Goal: Navigation & Orientation: Find specific page/section

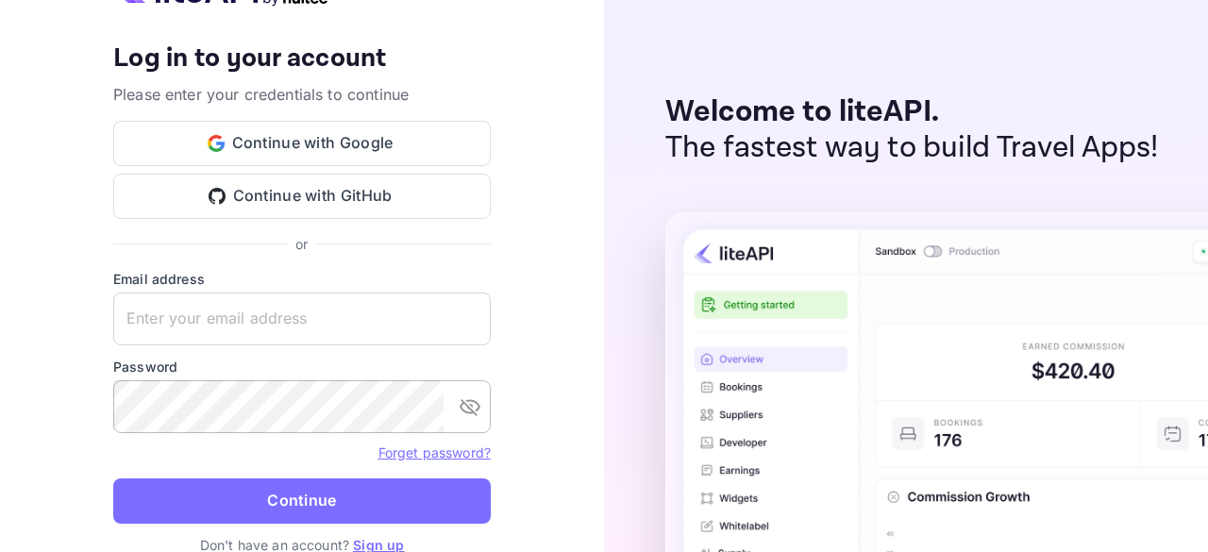
type input "[EMAIL_ADDRESS][DOMAIN_NAME]"
click at [466, 399] on icon "toggle password visibility" at bounding box center [470, 407] width 23 height 23
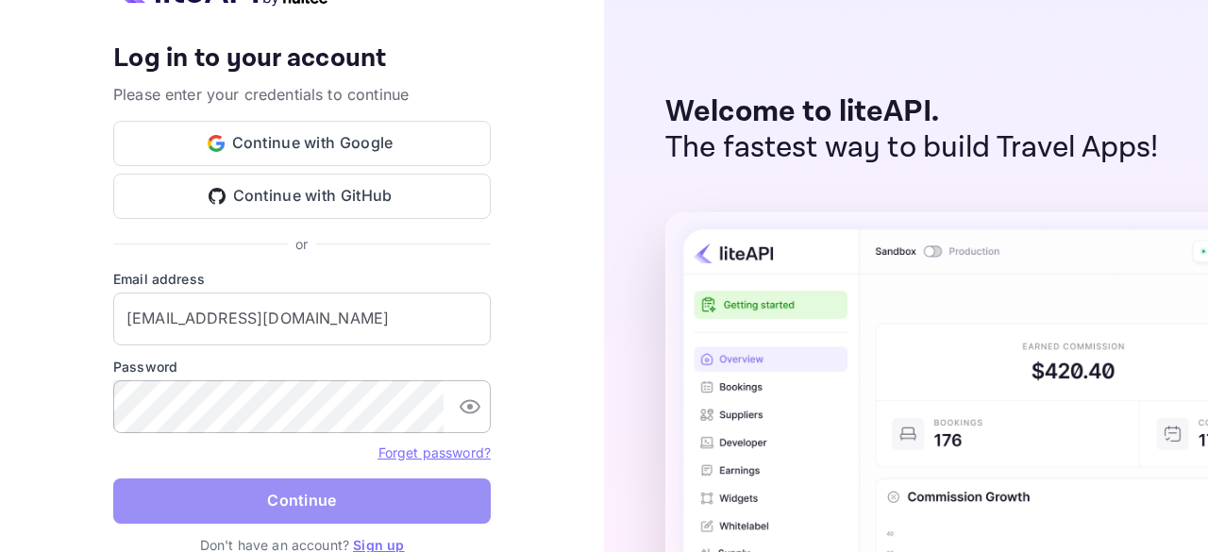
click at [272, 507] on button "Continue" at bounding box center [302, 501] width 378 height 45
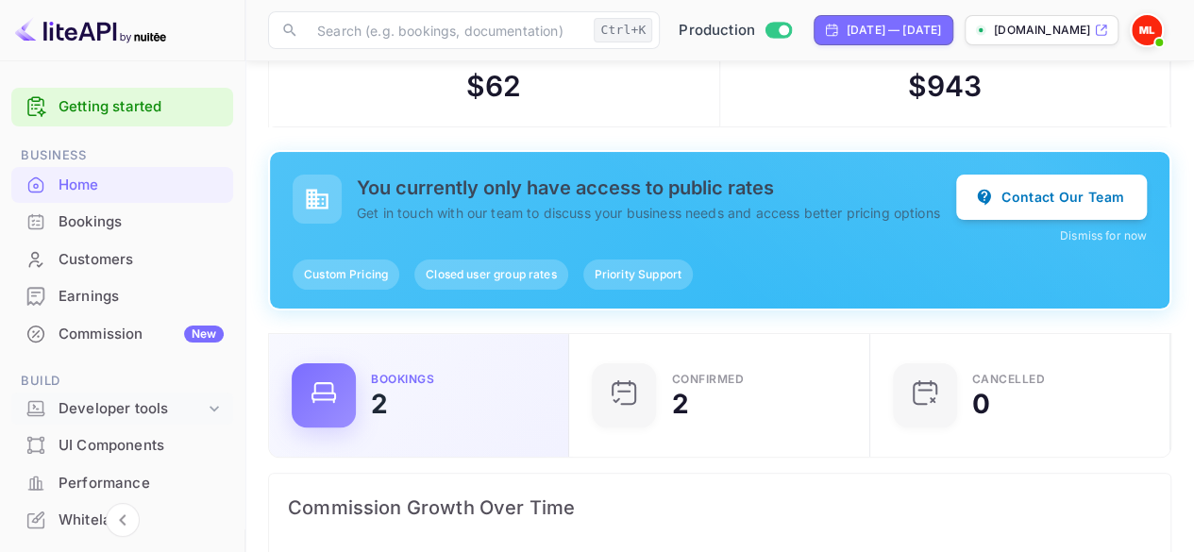
scroll to position [94, 0]
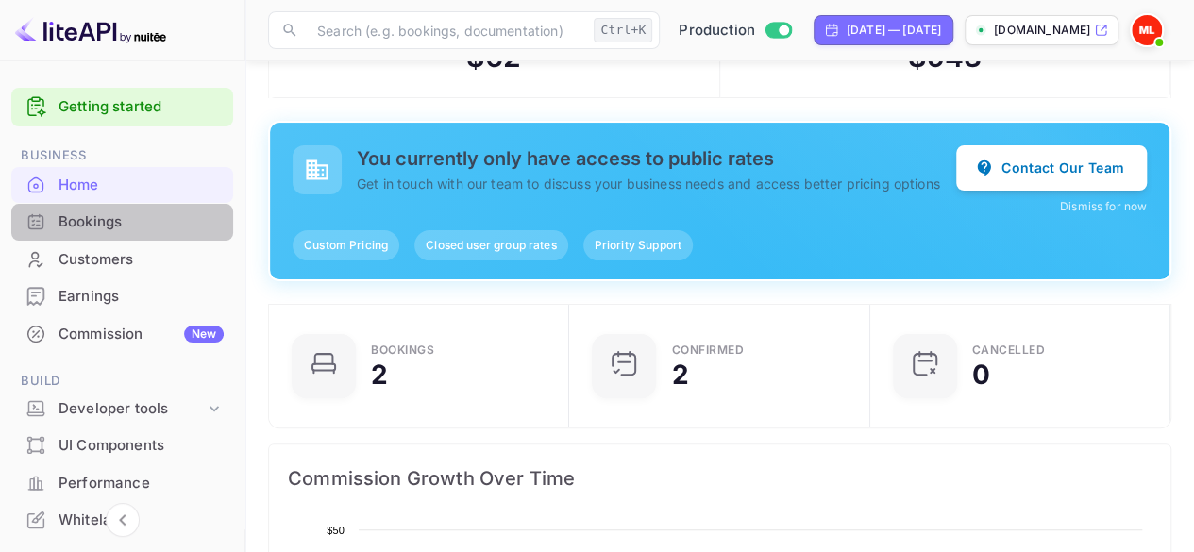
click at [165, 231] on div "Bookings" at bounding box center [141, 222] width 165 height 22
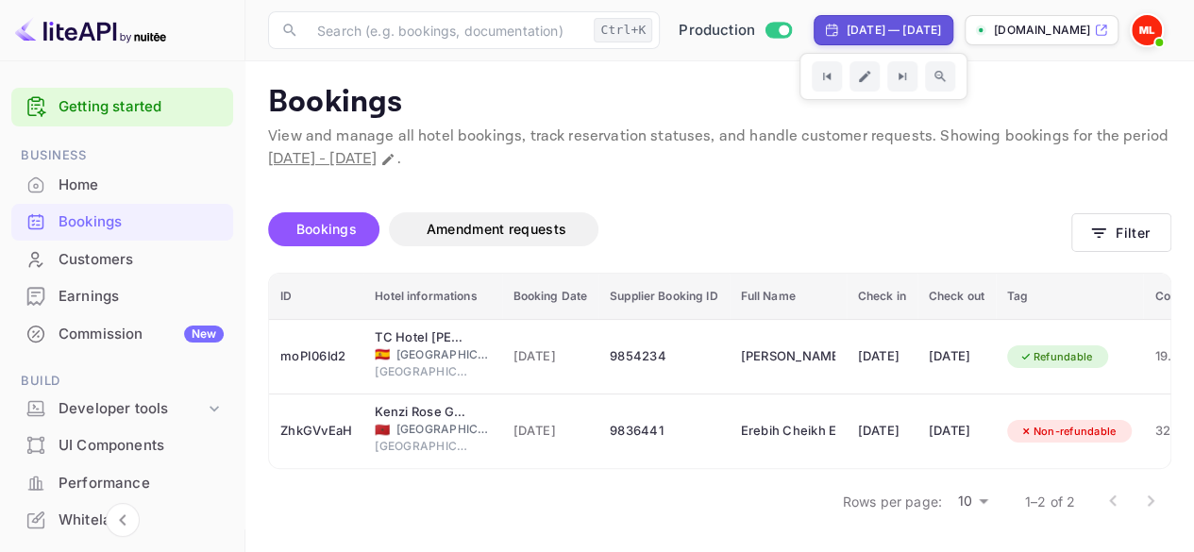
click at [847, 32] on div "[DATE] — [DATE]" at bounding box center [894, 30] width 94 height 17
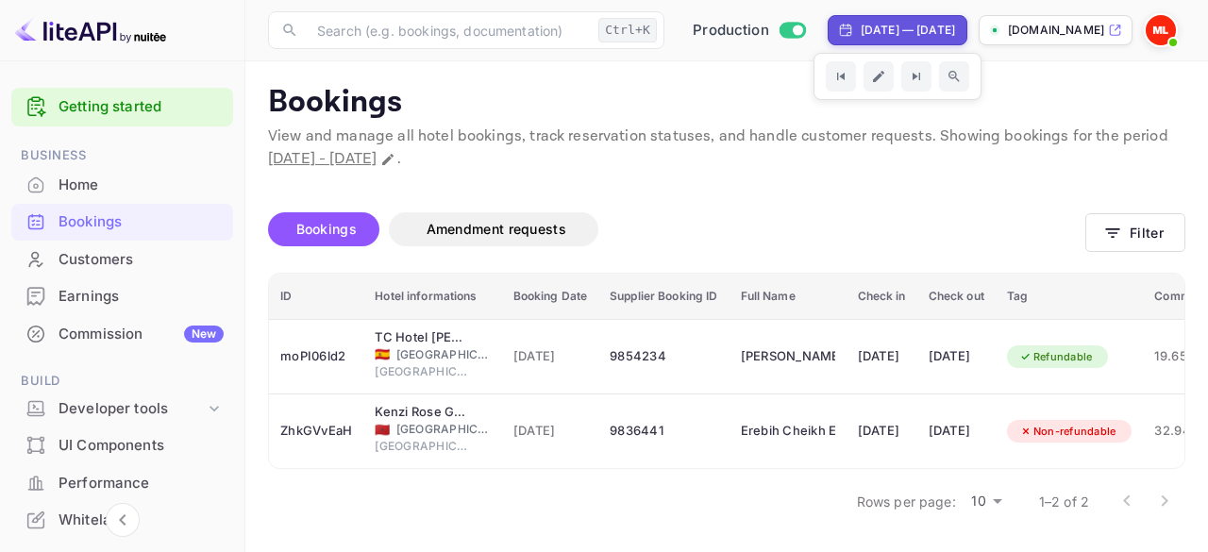
select select "8"
select select "2025"
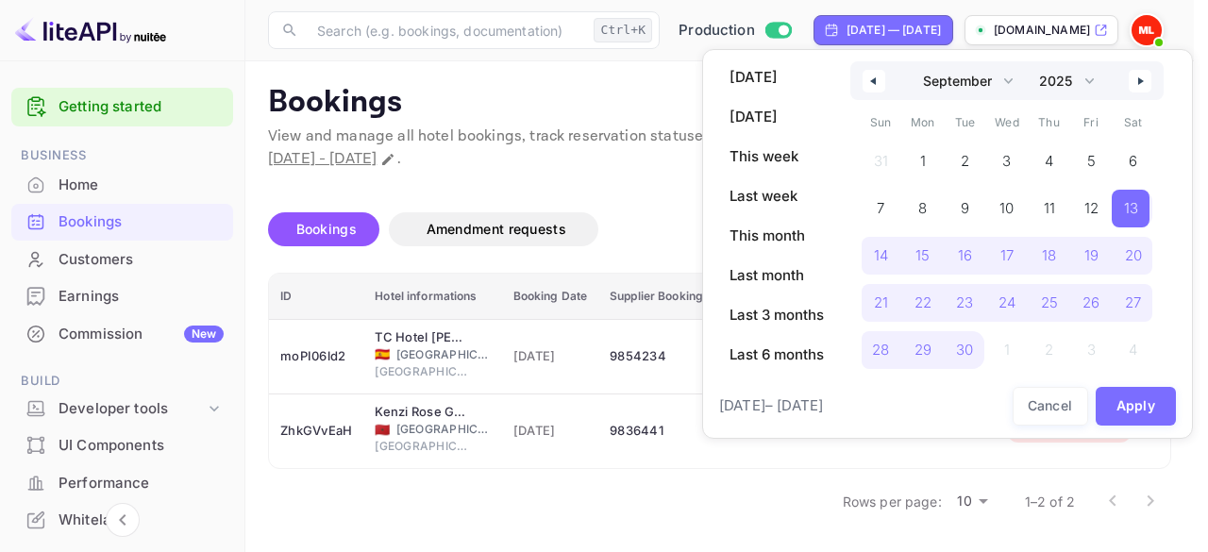
click at [877, 84] on button "button" at bounding box center [874, 81] width 23 height 23
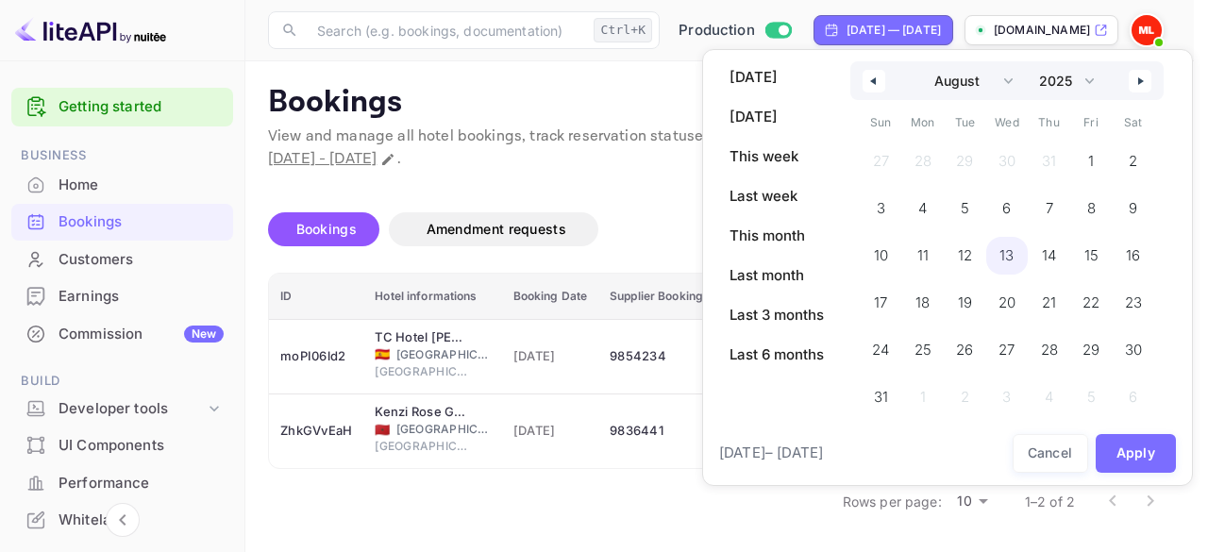
click at [1006, 250] on span "13" at bounding box center [1007, 256] width 14 height 34
click at [1137, 71] on button "button" at bounding box center [1140, 81] width 23 height 23
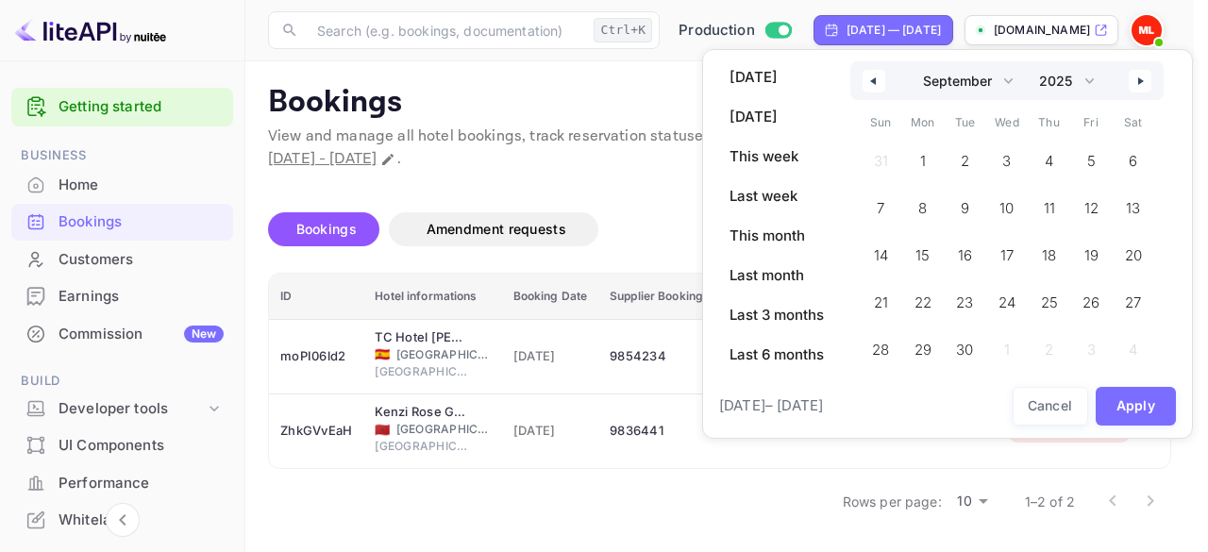
click at [1137, 71] on button "button" at bounding box center [1140, 81] width 23 height 23
click at [929, 261] on span "13" at bounding box center [921, 256] width 38 height 38
select select "7"
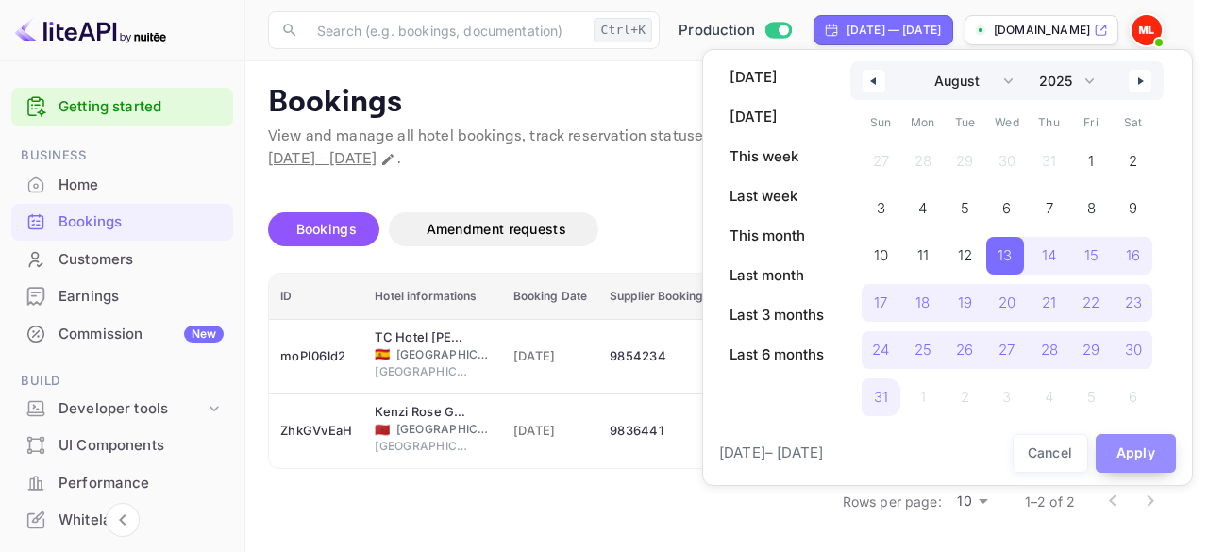
click at [1152, 462] on button "Apply" at bounding box center [1136, 453] width 81 height 39
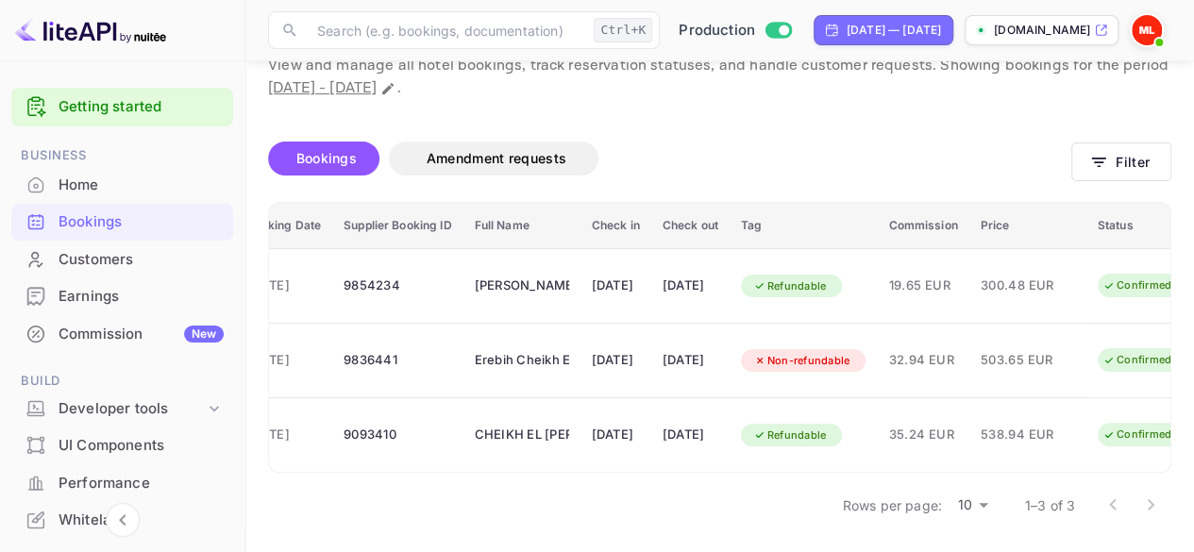
scroll to position [0, 358]
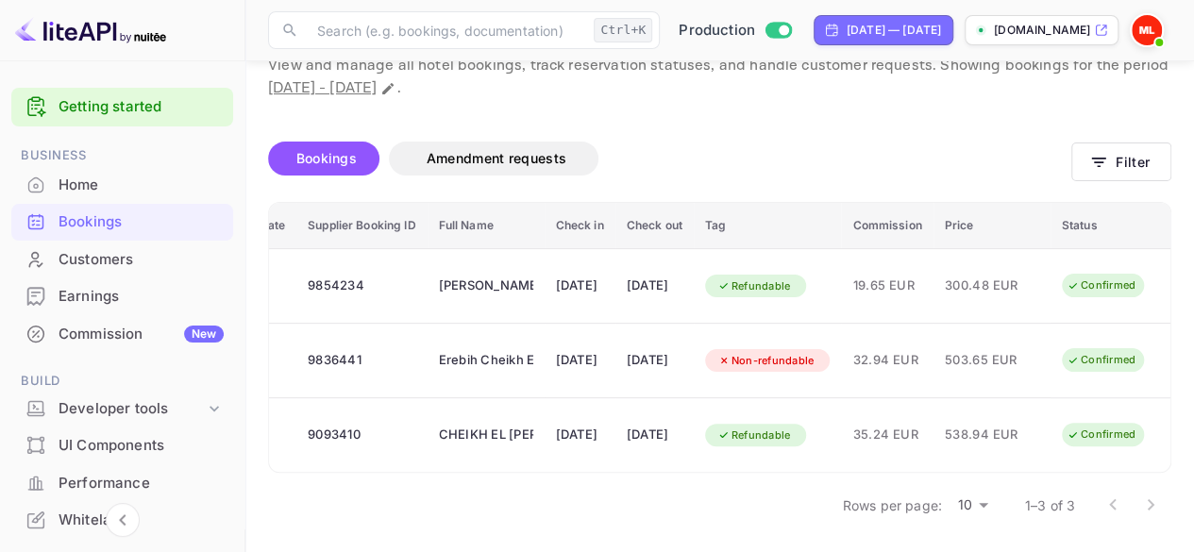
click at [194, 258] on div "Customers" at bounding box center [141, 260] width 165 height 22
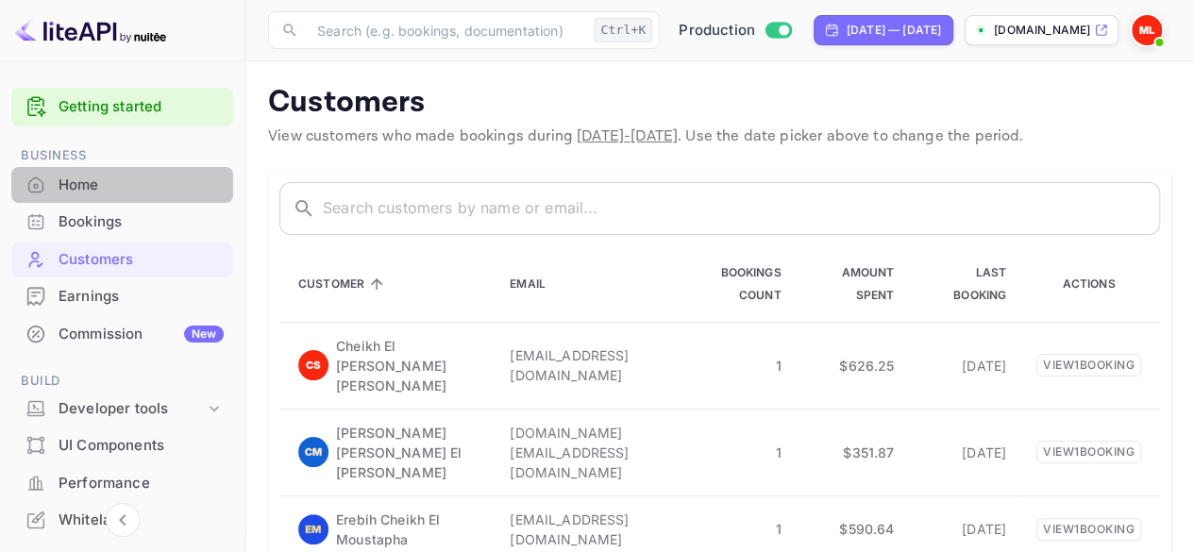
click at [177, 194] on div "Home" at bounding box center [141, 186] width 165 height 22
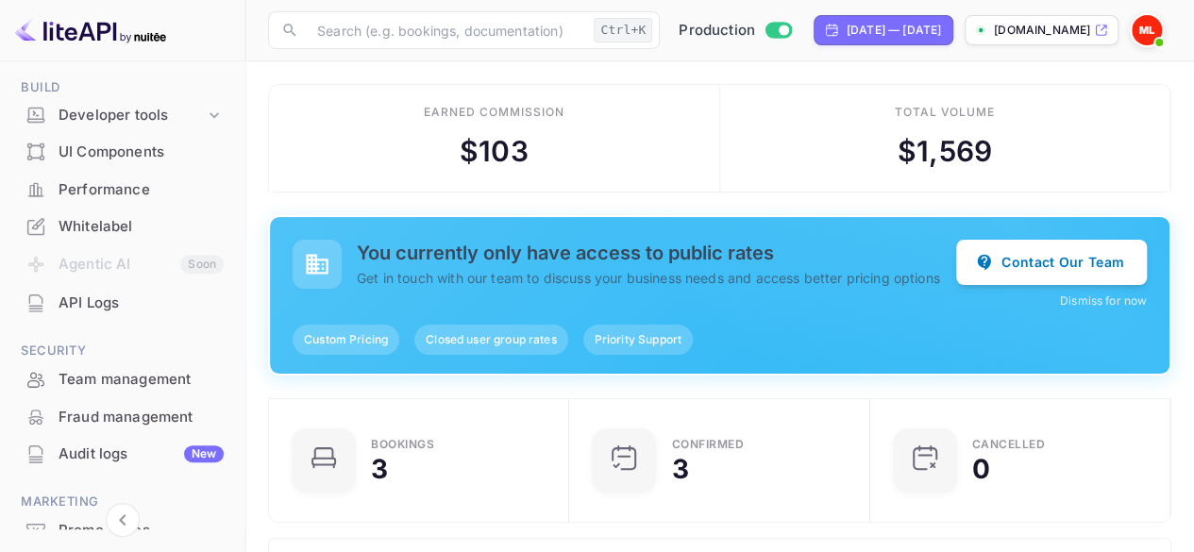
scroll to position [378, 0]
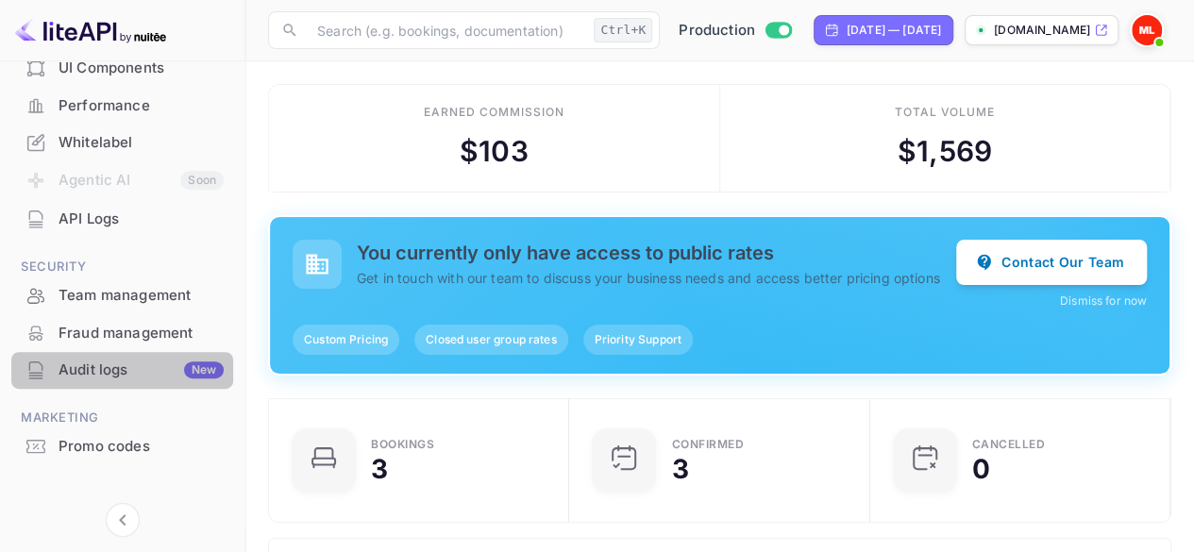
click at [174, 370] on div "Audit logs New" at bounding box center [141, 371] width 165 height 22
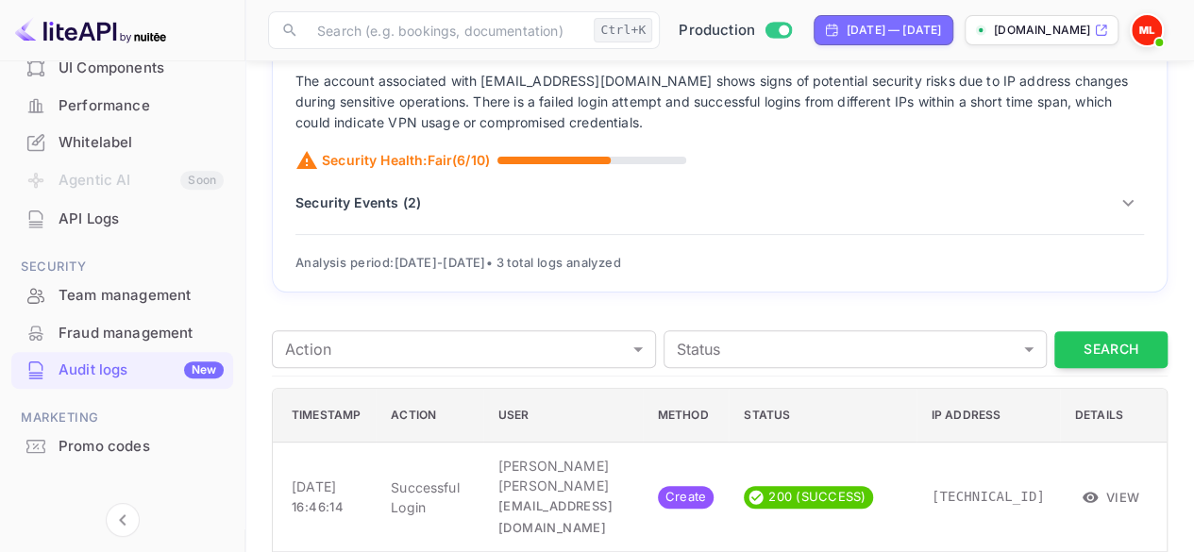
scroll to position [340, 0]
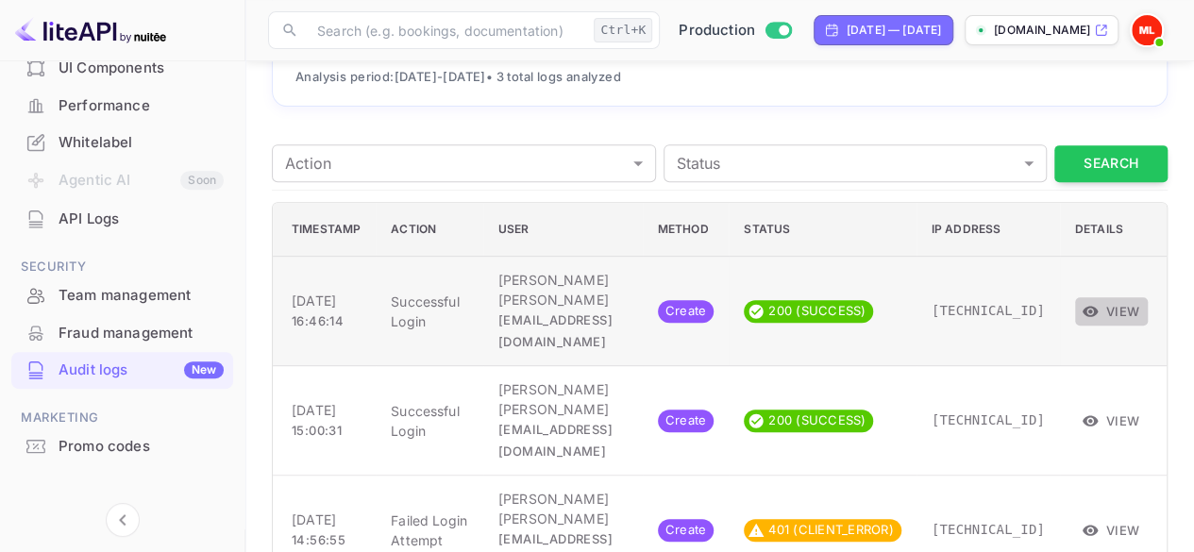
click at [1099, 306] on icon "button" at bounding box center [1091, 311] width 16 height 10
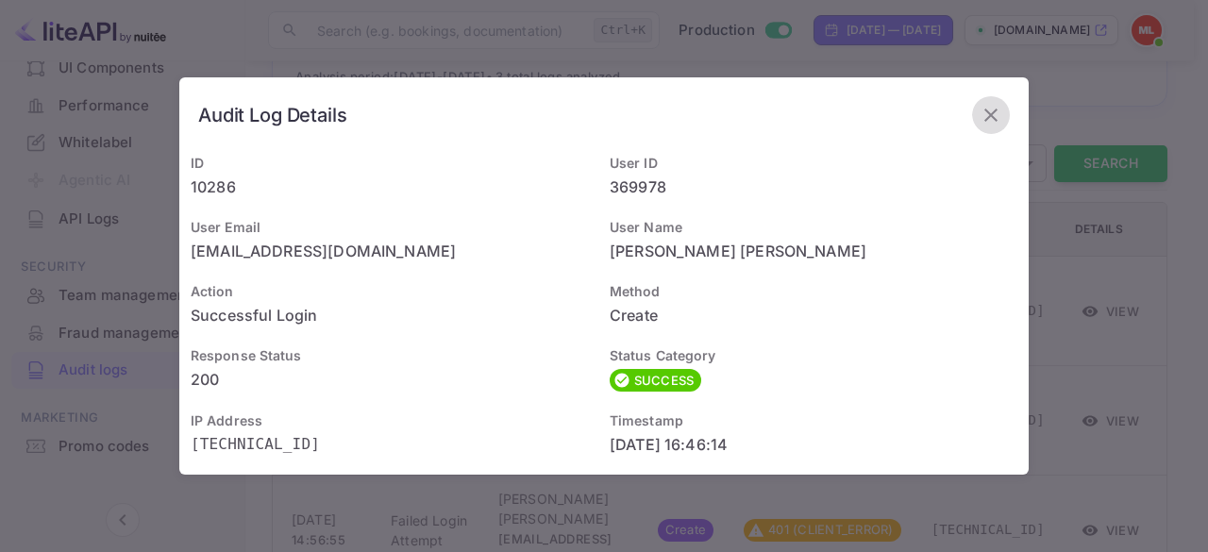
click at [996, 116] on icon "button" at bounding box center [991, 115] width 23 height 23
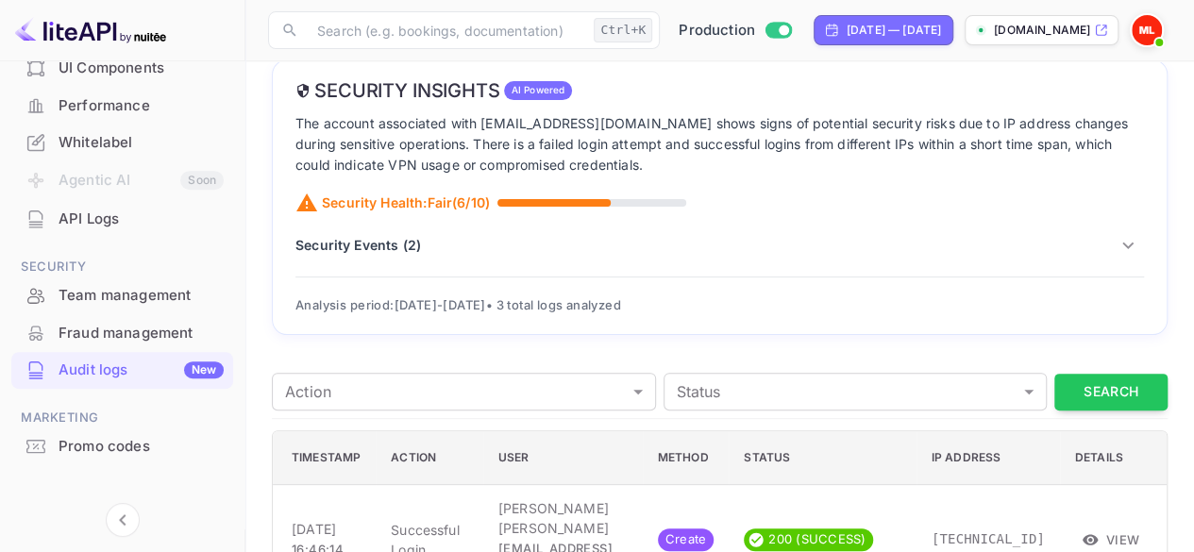
scroll to position [0, 0]
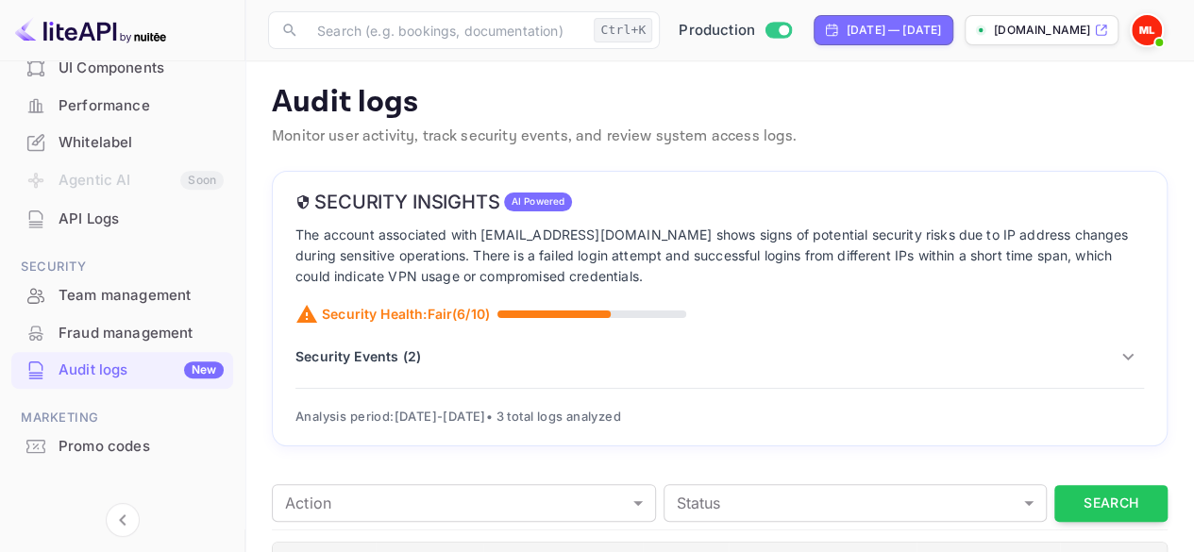
click at [1131, 349] on icon "button" at bounding box center [1128, 357] width 23 height 23
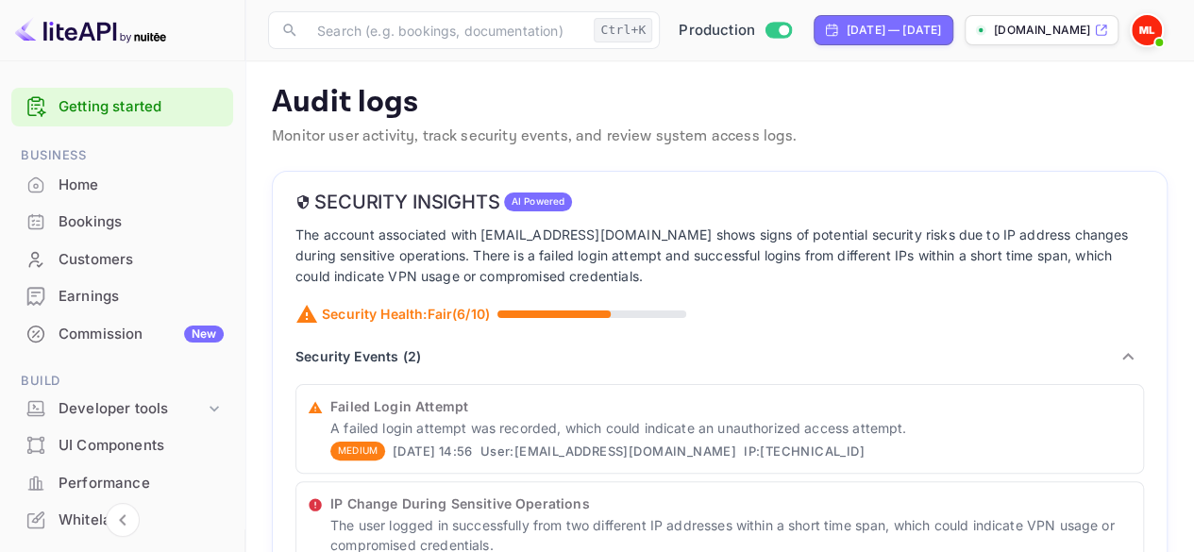
click at [138, 184] on div "Home" at bounding box center [141, 186] width 165 height 22
